Goal: Information Seeking & Learning: Learn about a topic

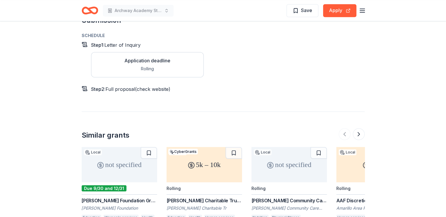
scroll to position [560, 0]
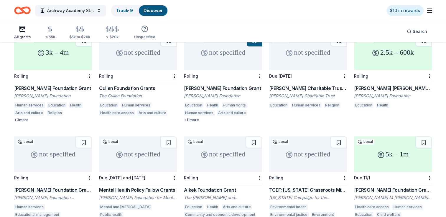
scroll to position [147, 0]
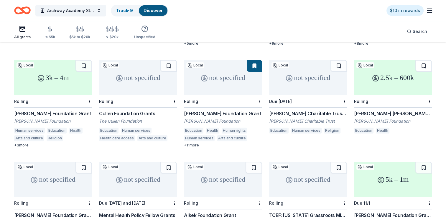
click at [424, 61] on button at bounding box center [423, 66] width 16 height 12
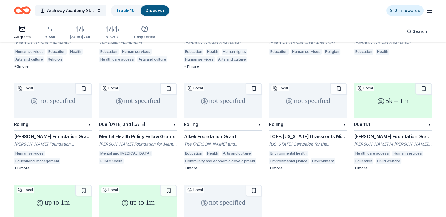
scroll to position [236, 0]
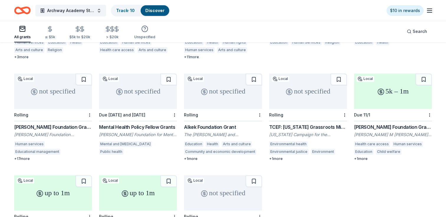
click at [223, 83] on div "not specified" at bounding box center [223, 91] width 78 height 35
click at [394, 91] on div "5k – 1m" at bounding box center [393, 91] width 78 height 35
click at [426, 109] on div at bounding box center [429, 115] width 6 height 12
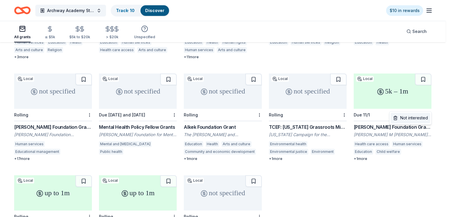
click at [406, 120] on div "Not interested" at bounding box center [410, 118] width 39 height 11
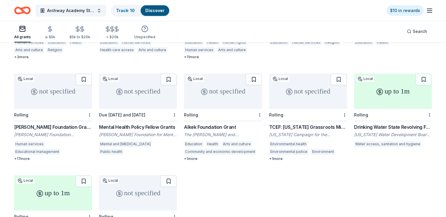
click at [252, 75] on button at bounding box center [253, 80] width 16 height 12
click at [125, 11] on link "Track · 11" at bounding box center [124, 10] width 17 height 5
click at [128, 11] on link "Track · 11" at bounding box center [124, 10] width 17 height 5
click at [128, 10] on link "Track · 11" at bounding box center [124, 10] width 17 height 5
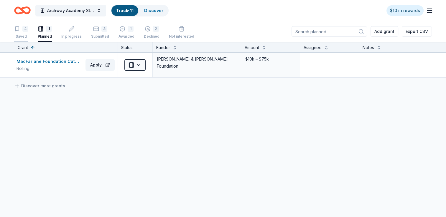
click at [19, 30] on icon "button" at bounding box center [17, 29] width 4 height 4
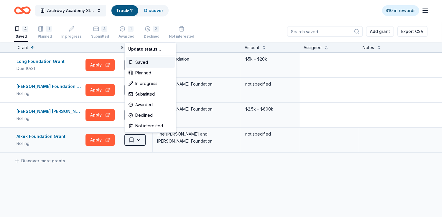
click at [139, 142] on html "Archway Academy Student Fund Track · 11 Discover $10 in rewards 4 Saved 1 Plann…" at bounding box center [223, 108] width 446 height 217
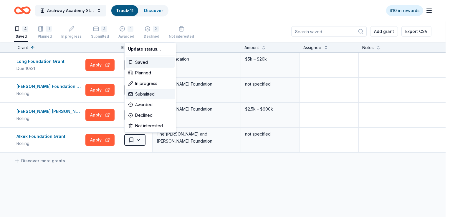
click at [141, 96] on div "Submitted" at bounding box center [150, 94] width 49 height 11
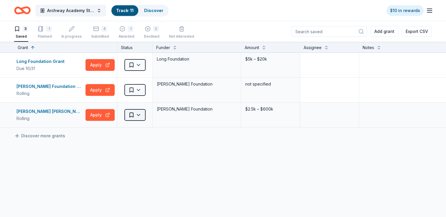
click at [143, 117] on html "Archway Academy Student Fund Track · 11 Discover $10 in rewards 3 Saved 1 Plann…" at bounding box center [223, 108] width 446 height 217
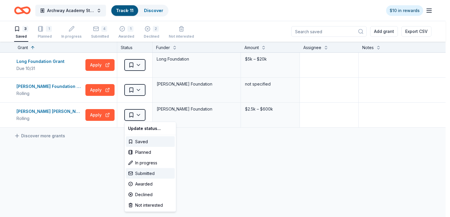
click at [146, 173] on div "Submitted" at bounding box center [150, 173] width 49 height 11
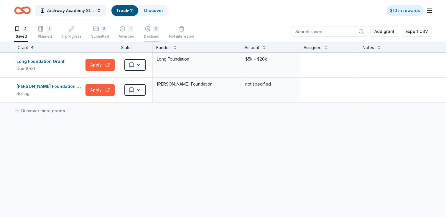
click at [144, 34] on div "2 Declined" at bounding box center [152, 32] width 16 height 13
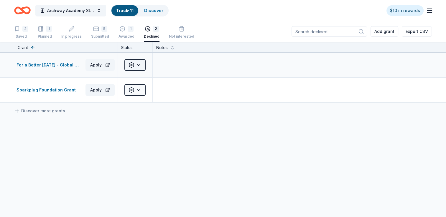
click at [140, 62] on html "Archway Academy Student Fund Track · 11 Discover $10 in rewards 2 Saved 1 Plann…" at bounding box center [223, 108] width 446 height 217
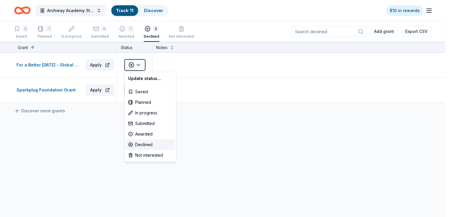
click at [220, 148] on html "Archway Academy Student Fund Track · 11 Discover $10 in rewards 2 Saved 1 Plann…" at bounding box center [225, 108] width 450 height 217
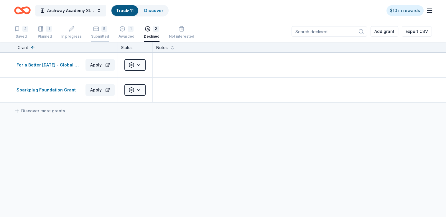
click at [105, 36] on div "Submitted" at bounding box center [100, 34] width 18 height 5
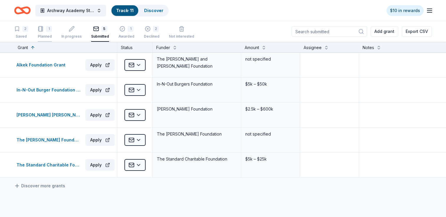
click at [43, 35] on div "Planned" at bounding box center [45, 36] width 14 height 5
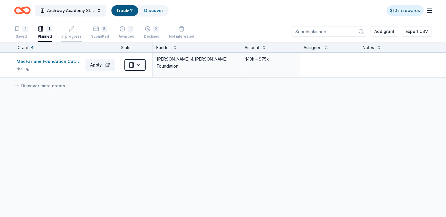
click at [77, 37] on div "In progress" at bounding box center [71, 36] width 20 height 5
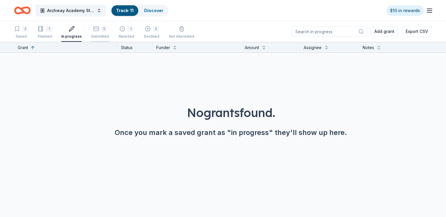
click at [95, 35] on div "Submitted" at bounding box center [100, 33] width 18 height 5
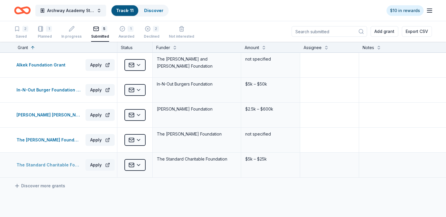
click at [64, 166] on div "The Standard Charitable Foundation Grant" at bounding box center [49, 165] width 67 height 7
click at [26, 33] on div "2 Saved" at bounding box center [21, 32] width 14 height 13
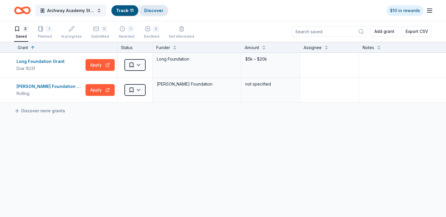
click at [147, 12] on link "Discover" at bounding box center [153, 10] width 19 height 5
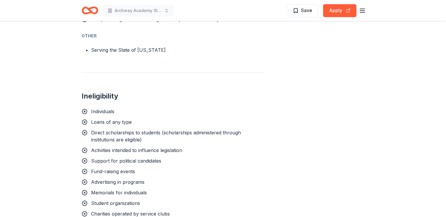
scroll to position [353, 0]
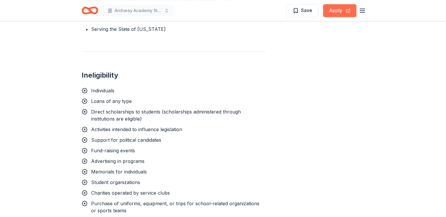
click at [338, 15] on button "Apply" at bounding box center [339, 10] width 33 height 13
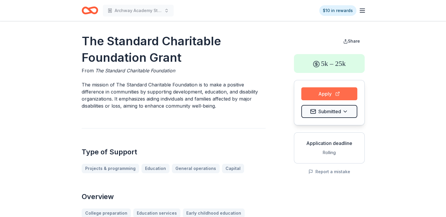
click at [346, 92] on button "Apply" at bounding box center [329, 93] width 56 height 13
click at [330, 96] on button "Apply" at bounding box center [329, 93] width 56 height 13
